Goal: Information Seeking & Learning: Learn about a topic

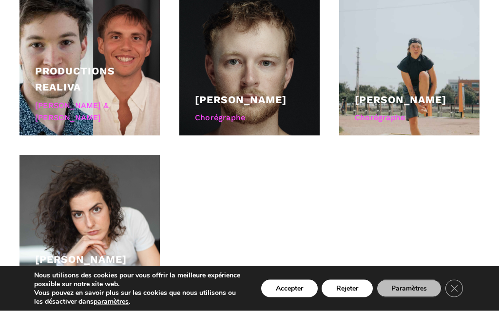
scroll to position [793, 0]
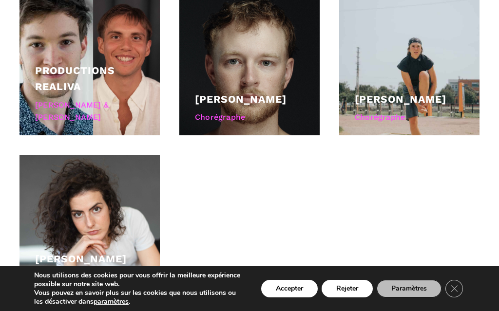
click at [350, 298] on button "Rejeter" at bounding box center [346, 289] width 51 height 18
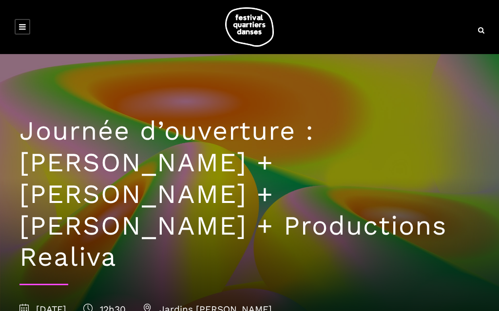
click at [15, 29] on link at bounding box center [23, 27] width 16 height 16
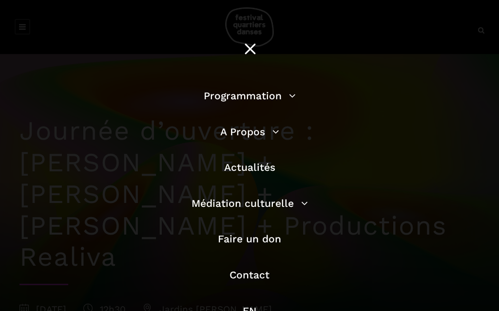
click at [290, 97] on link "Programmation" at bounding box center [250, 96] width 92 height 12
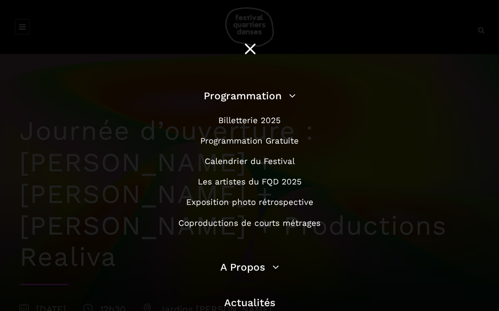
click at [284, 143] on link "Programmation Gratuite" at bounding box center [249, 141] width 98 height 10
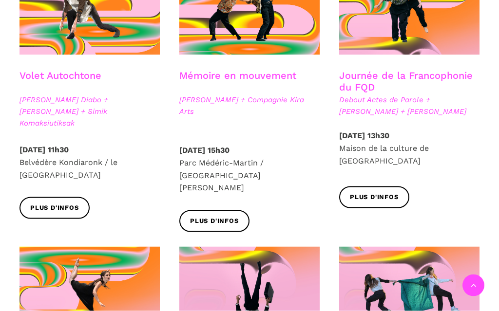
scroll to position [591, 0]
click at [352, 195] on span "Plus d'infos" at bounding box center [374, 197] width 49 height 10
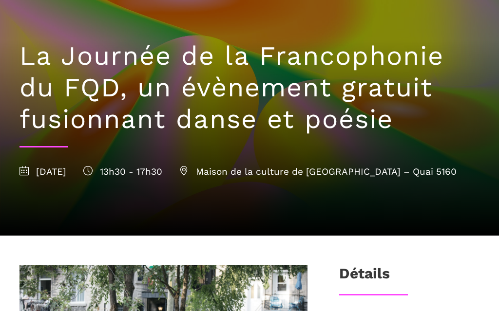
scroll to position [66, 0]
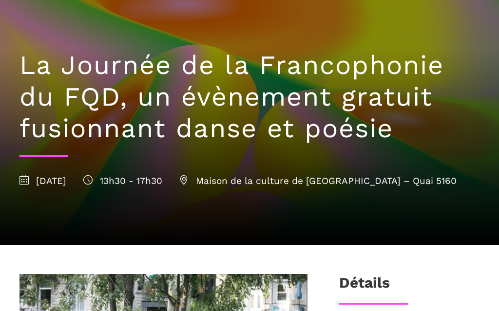
click at [345, 26] on div "La Journée de la Francophonie du FQD, un évènement gratuit fusionnant danse et …" at bounding box center [249, 116] width 479 height 257
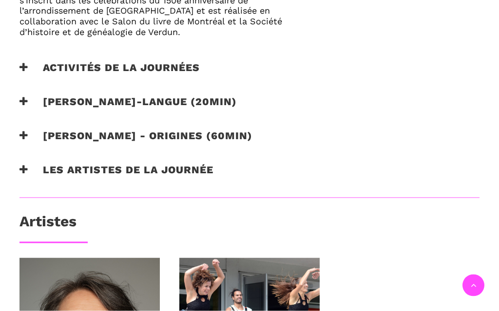
scroll to position [696, 0]
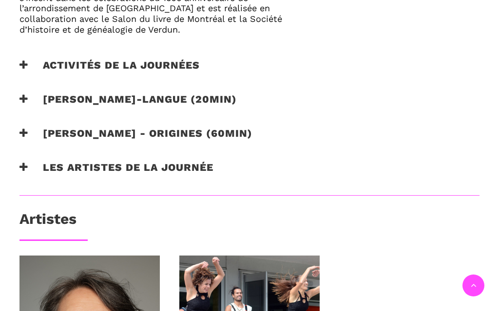
click at [22, 63] on icon at bounding box center [23, 65] width 9 height 10
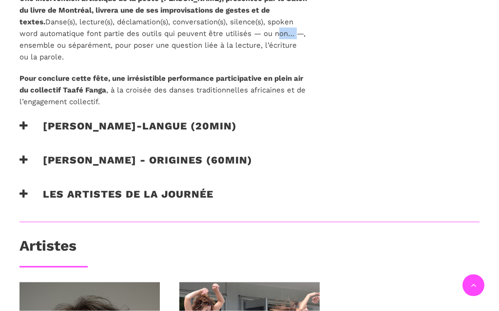
scroll to position [722, 0]
